Goal: Transaction & Acquisition: Subscribe to service/newsletter

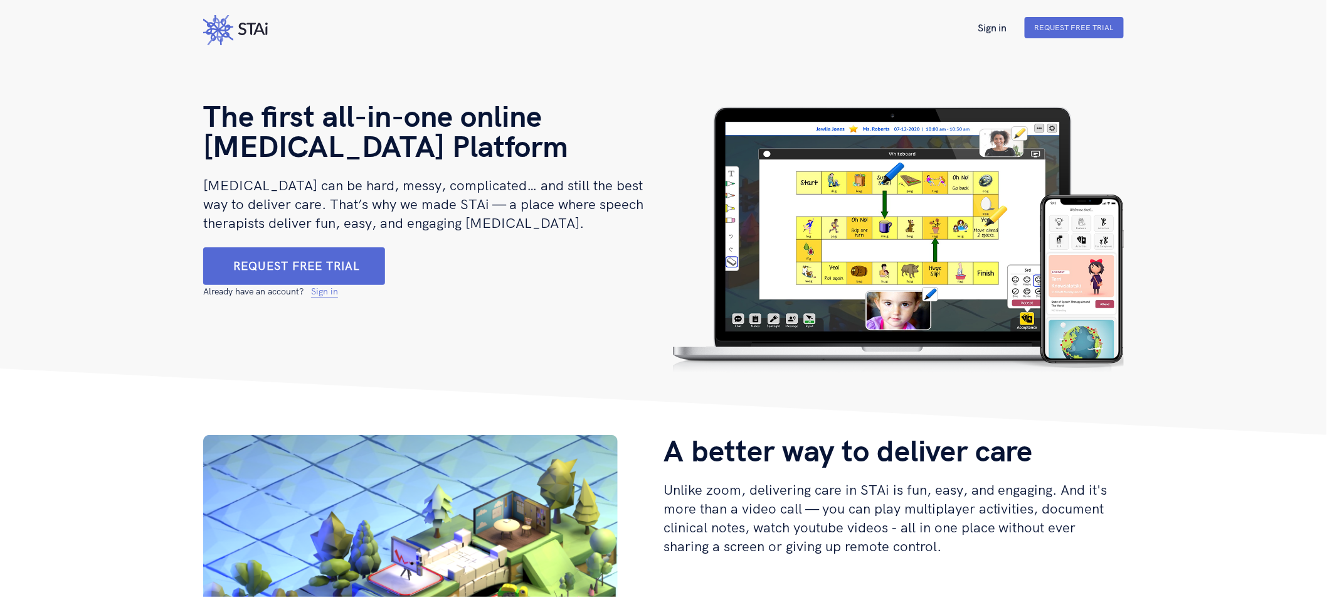
click at [247, 26] on icon at bounding box center [253, 29] width 30 height 13
drag, startPoint x: 191, startPoint y: 21, endPoint x: 322, endPoint y: 29, distance: 130.8
click at [322, 29] on nav "Sign in Request Free Trial" at bounding box center [663, 27] width 1327 height 55
drag, startPoint x: 307, startPoint y: 28, endPoint x: 190, endPoint y: 36, distance: 117.6
click at [190, 36] on nav "Sign in Request Free Trial" at bounding box center [663, 27] width 1327 height 55
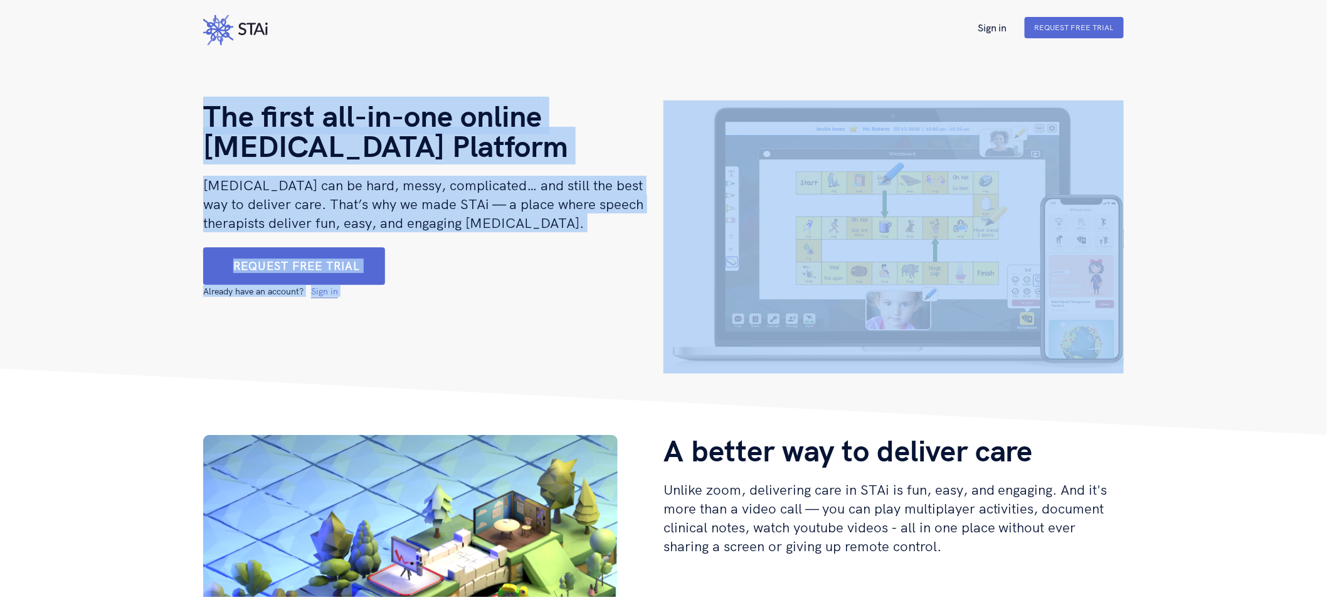
drag, startPoint x: 199, startPoint y: 117, endPoint x: 679, endPoint y: 217, distance: 490.1
click at [679, 217] on div "The first all-in-one [MEDICAL_DATA] Platform [MEDICAL_DATA] can be hard, messy,…" at bounding box center [663, 242] width 941 height 284
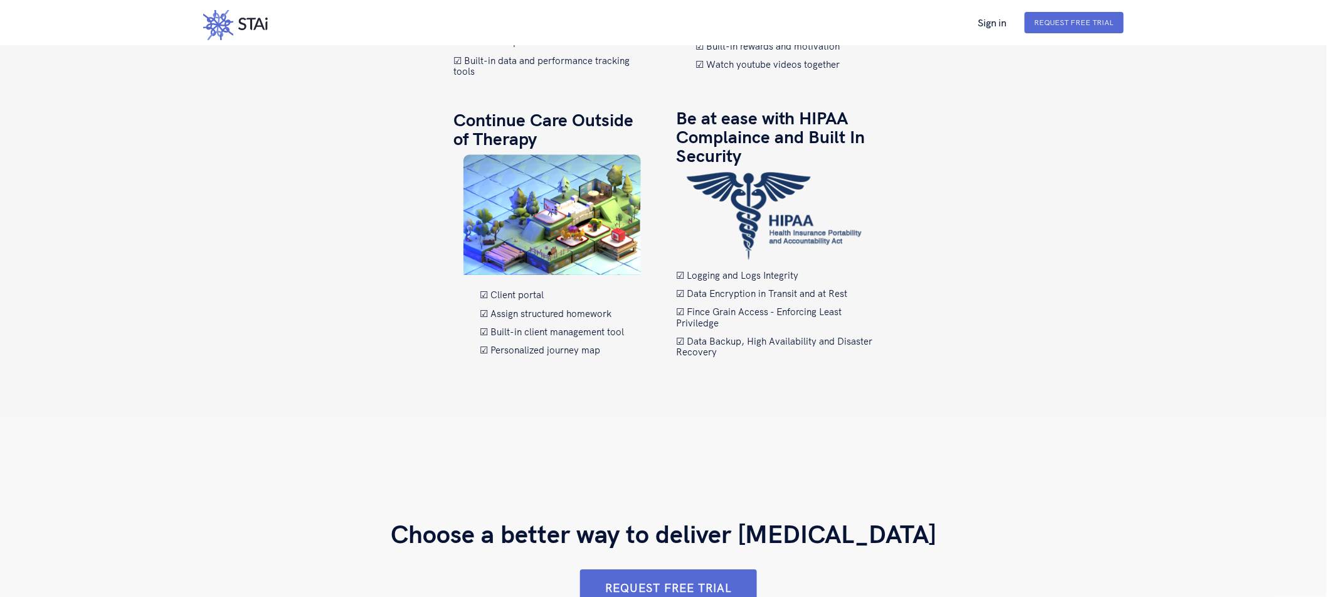
scroll to position [1566, 0]
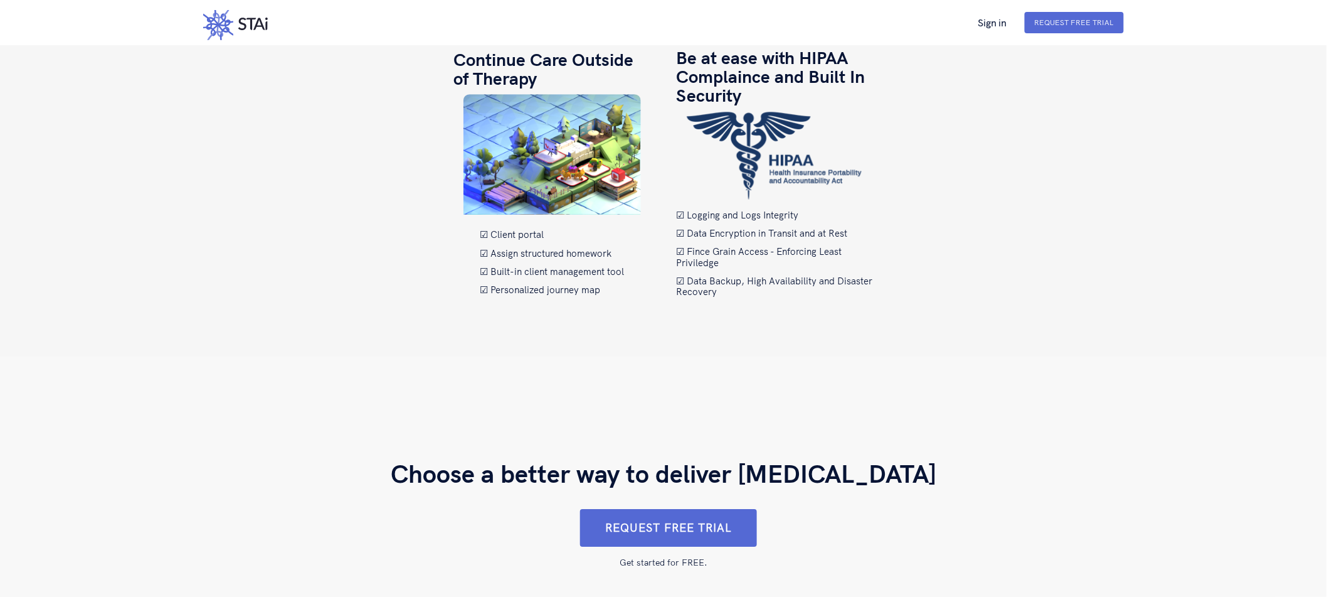
drag, startPoint x: 893, startPoint y: 524, endPoint x: 196, endPoint y: 517, distance: 696.3
drag, startPoint x: 339, startPoint y: 461, endPoint x: 191, endPoint y: 467, distance: 148.8
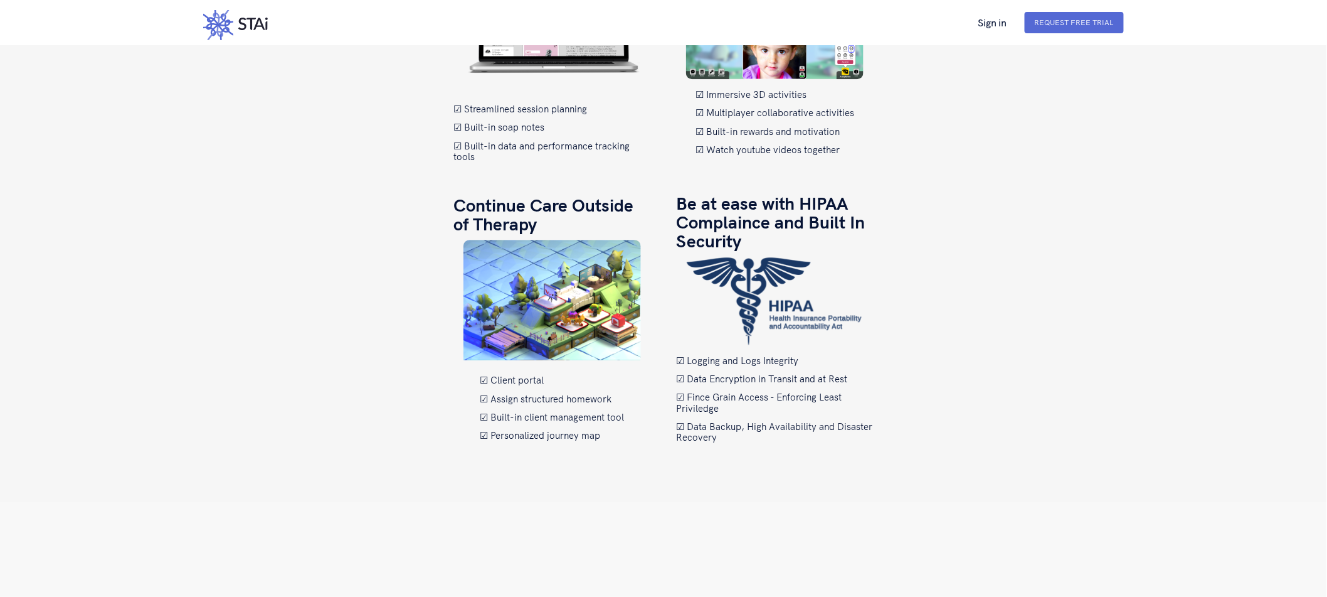
scroll to position [1399, 0]
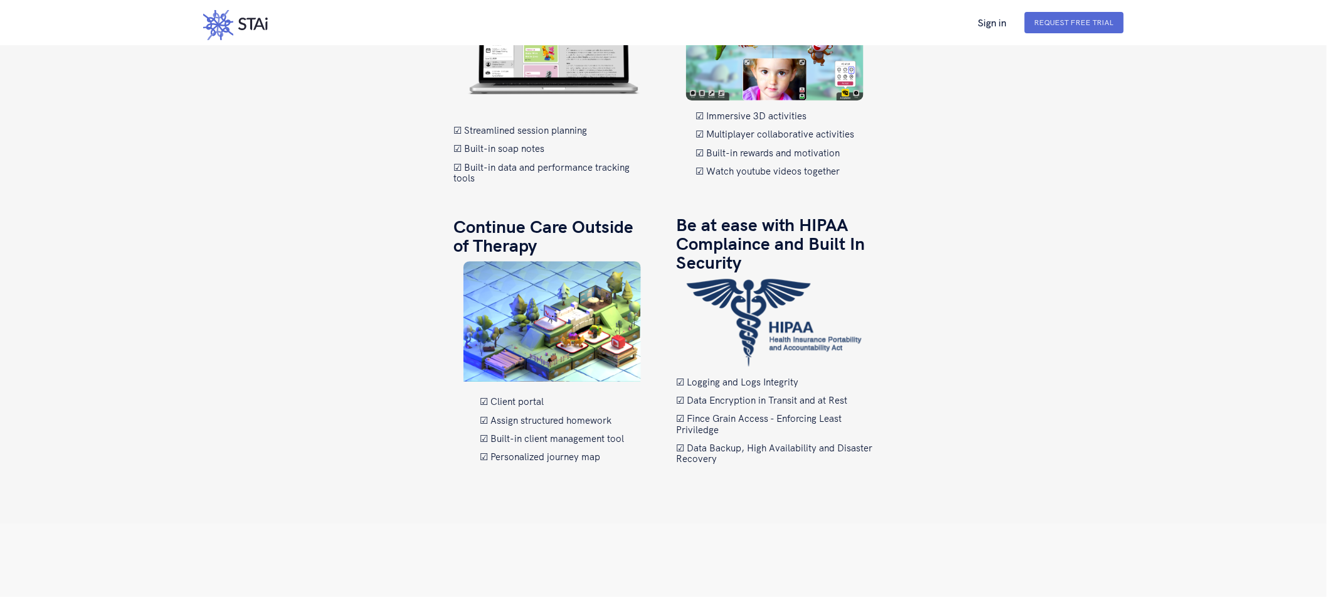
drag, startPoint x: 730, startPoint y: 516, endPoint x: 385, endPoint y: 433, distance: 355.4
drag, startPoint x: 361, startPoint y: 423, endPoint x: 773, endPoint y: 544, distance: 430.2
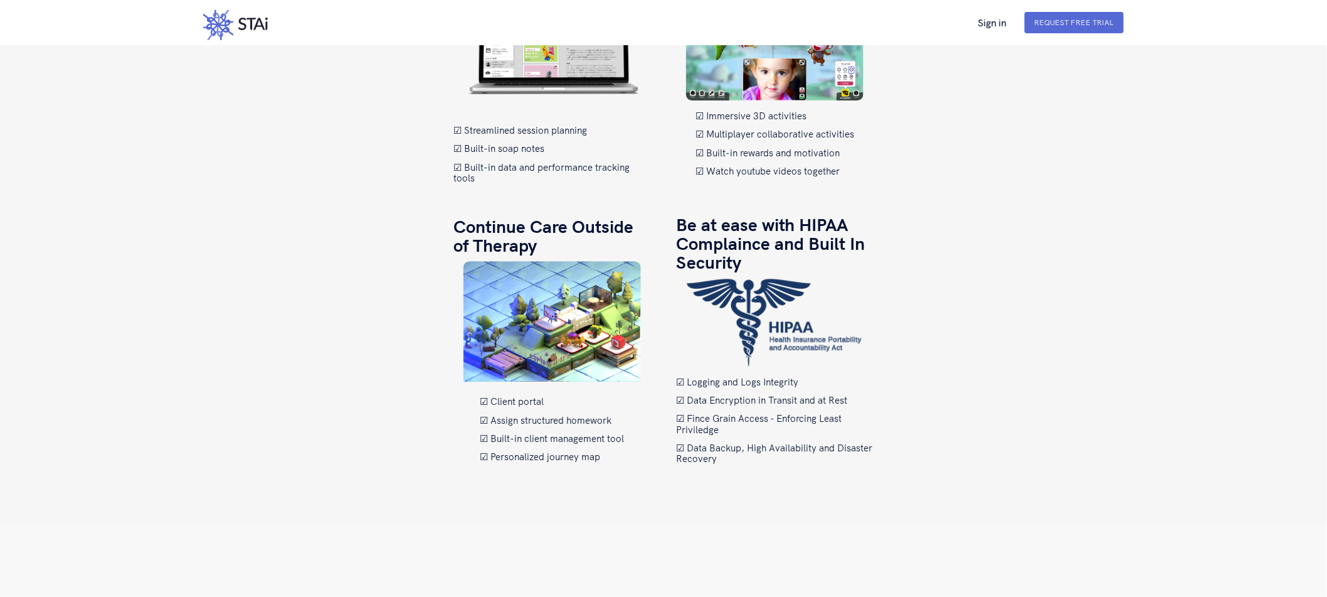
drag, startPoint x: 728, startPoint y: 523, endPoint x: 718, endPoint y: 518, distance: 10.7
drag, startPoint x: 758, startPoint y: 516, endPoint x: 475, endPoint y: 356, distance: 324.5
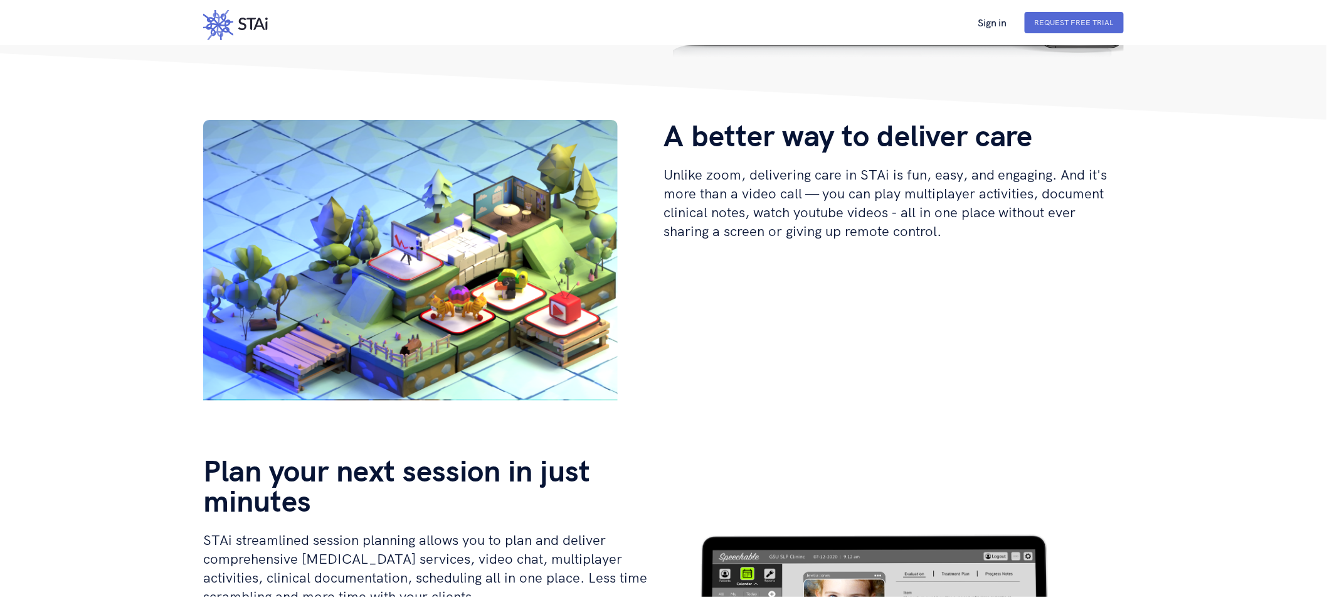
scroll to position [311, 0]
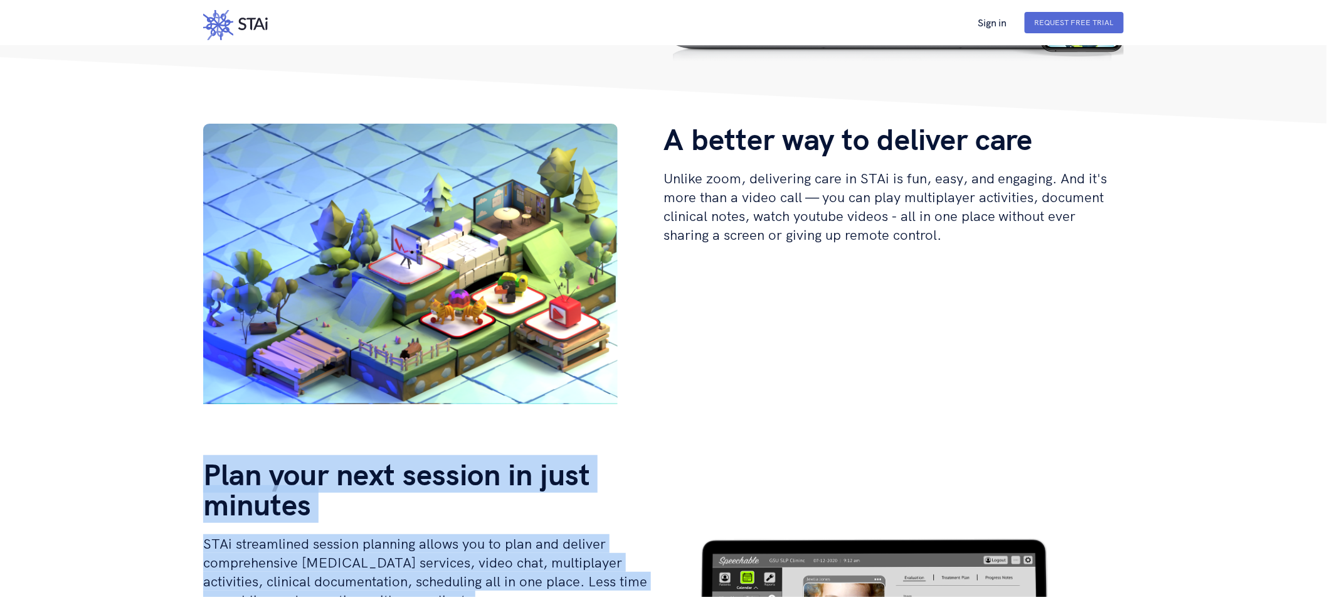
drag, startPoint x: 741, startPoint y: 422, endPoint x: 204, endPoint y: 404, distance: 537.9
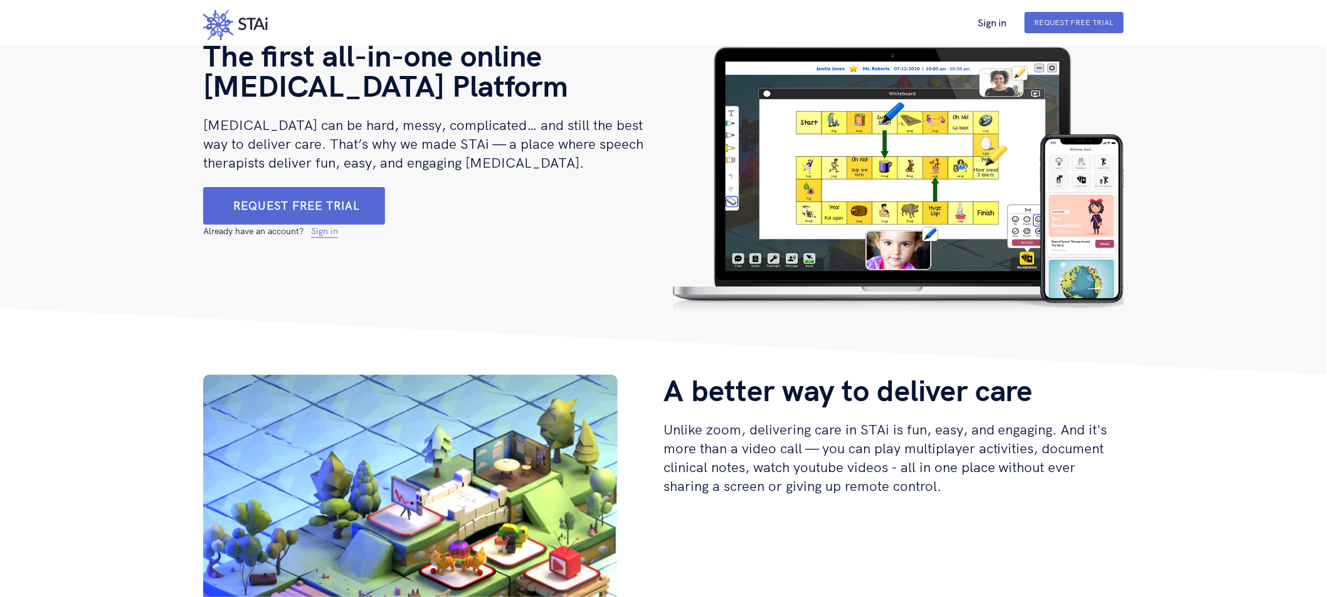
scroll to position [0, 0]
